Goal: Information Seeking & Learning: Check status

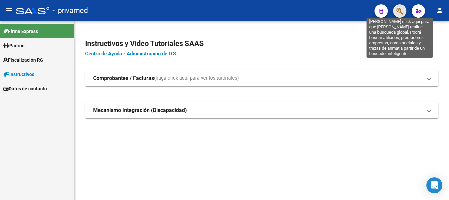
click at [401, 13] on icon "button" at bounding box center [400, 11] width 7 height 8
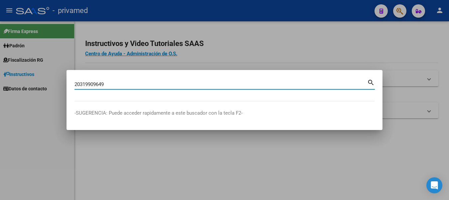
type input "20319909649"
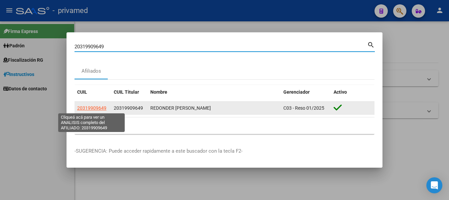
click at [102, 108] on span "20319909649" at bounding box center [91, 107] width 29 height 5
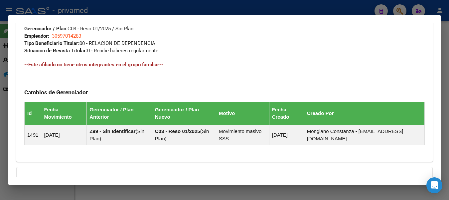
scroll to position [408, 0]
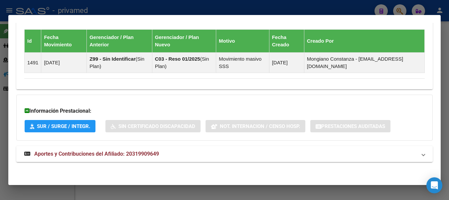
click at [119, 159] on mat-expansion-panel-header "Aportes y Contribuciones del Afiliado: 20319909649" at bounding box center [224, 154] width 417 height 16
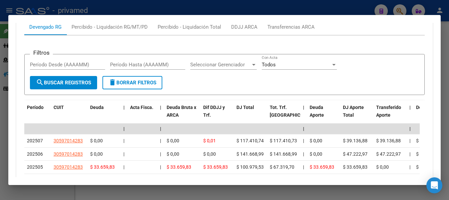
scroll to position [556, 0]
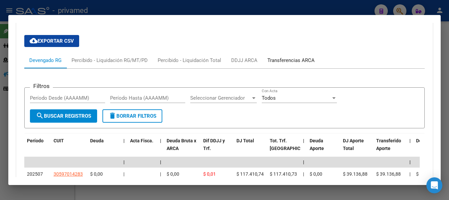
click at [308, 64] on div "Transferencias ARCA" at bounding box center [291, 60] width 57 height 16
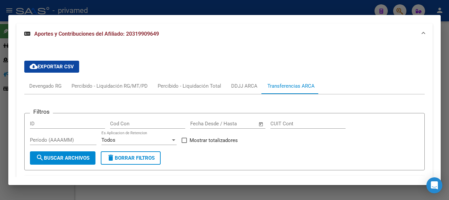
scroll to position [497, 0]
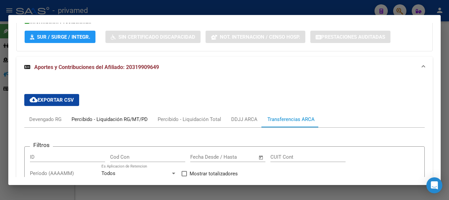
click at [106, 121] on div "Percibido - Liquidación RG/MT/PD" at bounding box center [110, 118] width 76 height 7
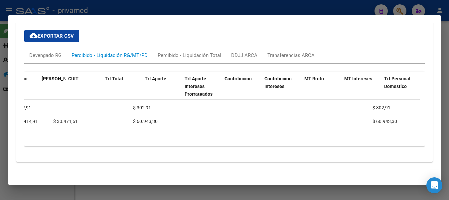
scroll to position [0, 0]
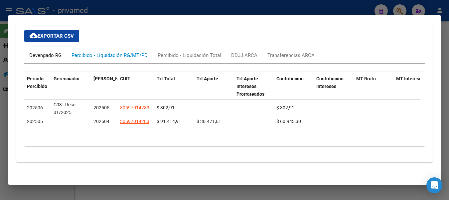
click at [55, 52] on div "Devengado RG" at bounding box center [45, 55] width 32 height 7
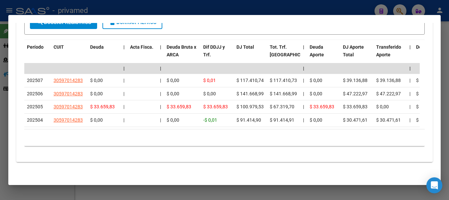
drag, startPoint x: 95, startPoint y: 123, endPoint x: 145, endPoint y: 127, distance: 50.0
click at [145, 127] on datatable-body "| | | | | | | | | | | | | 202507 30597014283 $ 0,00 | | $ 0,00 $ 0,01 $ 117.410…" at bounding box center [222, 96] width 396 height 66
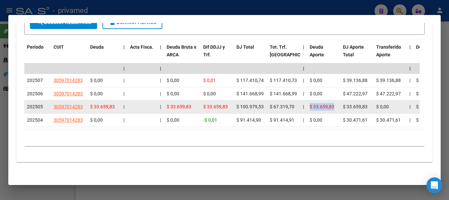
drag, startPoint x: 333, startPoint y: 102, endPoint x: 311, endPoint y: 102, distance: 23.0
click at [311, 104] on span "$ 33.659,83" at bounding box center [322, 106] width 25 height 5
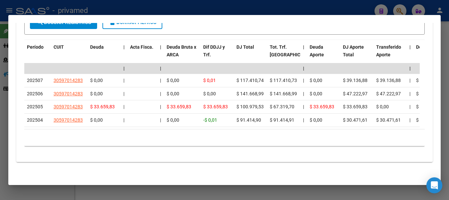
click at [174, 139] on div "10 total 1" at bounding box center [224, 137] width 401 height 17
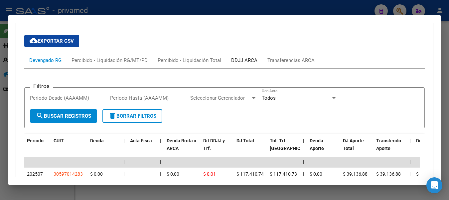
click at [252, 56] on div "DDJJ ARCA" at bounding box center [244, 60] width 36 height 16
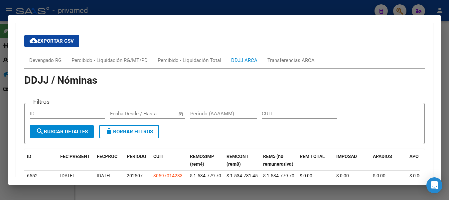
scroll to position [490, 0]
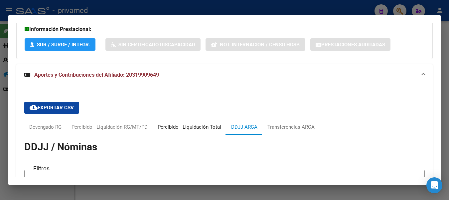
drag, startPoint x: 201, startPoint y: 129, endPoint x: 153, endPoint y: 130, distance: 47.6
click at [200, 129] on div "Percibido - Liquidación Total" at bounding box center [190, 126] width 64 height 7
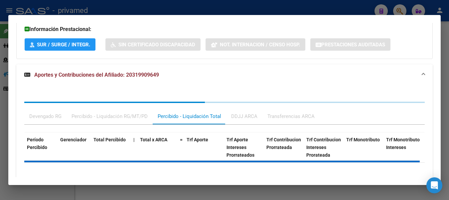
click at [138, 130] on div "Período Percibido Gerenciador Total Percibido | Total x ARCA = Trf Aporte Trf A…" at bounding box center [224, 154] width 401 height 60
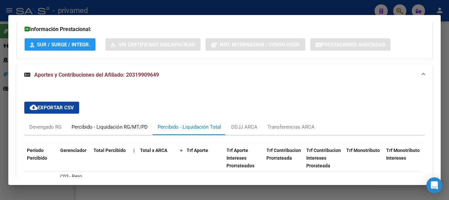
click at [127, 124] on div "Percibido - Liquidación RG/MT/PD" at bounding box center [110, 126] width 76 height 7
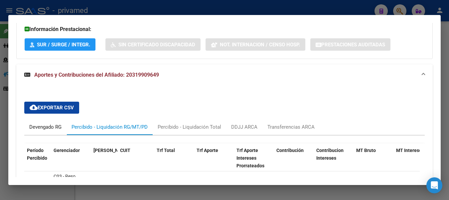
click at [54, 119] on div "Devengado RG" at bounding box center [45, 127] width 42 height 16
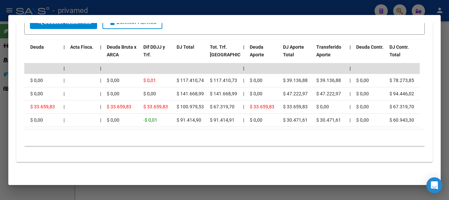
scroll to position [0, 59]
drag, startPoint x: 132, startPoint y: 123, endPoint x: 72, endPoint y: 124, distance: 59.9
click at [72, 124] on datatable-body "| | | | | | | | | | | | | 202507 30597014283 $ 0,00 | | $ 0,00 $ 0,01 $ 117.410…" at bounding box center [222, 96] width 396 height 66
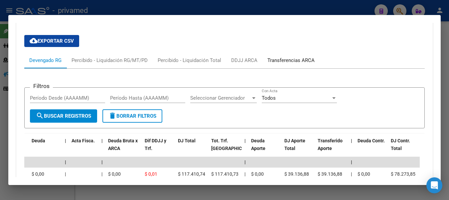
click at [286, 59] on div "Transferencias ARCA" at bounding box center [291, 60] width 47 height 7
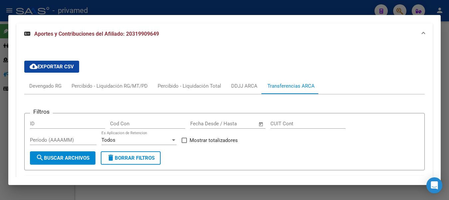
scroll to position [497, 0]
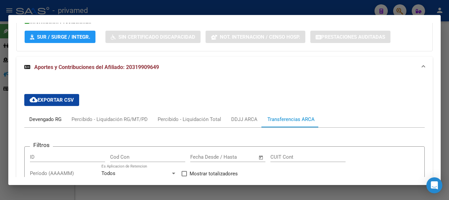
click at [33, 116] on div "Devengado RG" at bounding box center [45, 118] width 32 height 7
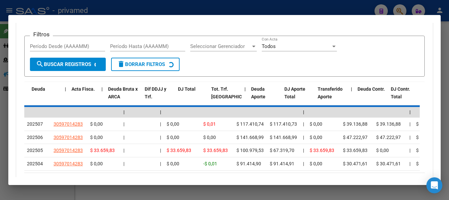
scroll to position [608, 0]
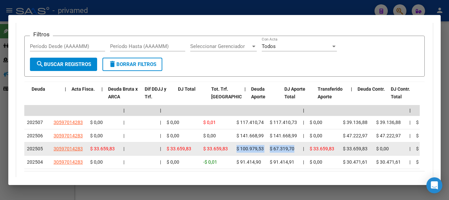
drag, startPoint x: 233, startPoint y: 149, endPoint x: 299, endPoint y: 148, distance: 65.6
click at [274, 150] on span "$ 67.319,70" at bounding box center [282, 148] width 25 height 5
drag, startPoint x: 269, startPoint y: 149, endPoint x: 234, endPoint y: 149, distance: 35.3
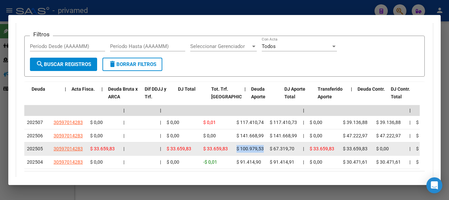
click at [239, 149] on span "$ 100.979,53" at bounding box center [250, 148] width 27 height 5
drag, startPoint x: 301, startPoint y: 149, endPoint x: 233, endPoint y: 149, distance: 68.6
click at [237, 149] on span "$ 100.979,53" at bounding box center [250, 148] width 27 height 5
drag, startPoint x: 297, startPoint y: 148, endPoint x: 234, endPoint y: 149, distance: 62.2
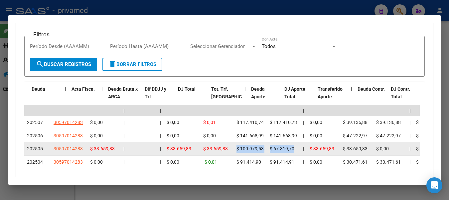
click at [245, 150] on span "$ 100.979,53" at bounding box center [250, 148] width 27 height 5
click at [269, 148] on datatable-body-cell "$ 67.319,70" at bounding box center [283, 148] width 33 height 13
